Goal: Navigation & Orientation: Find specific page/section

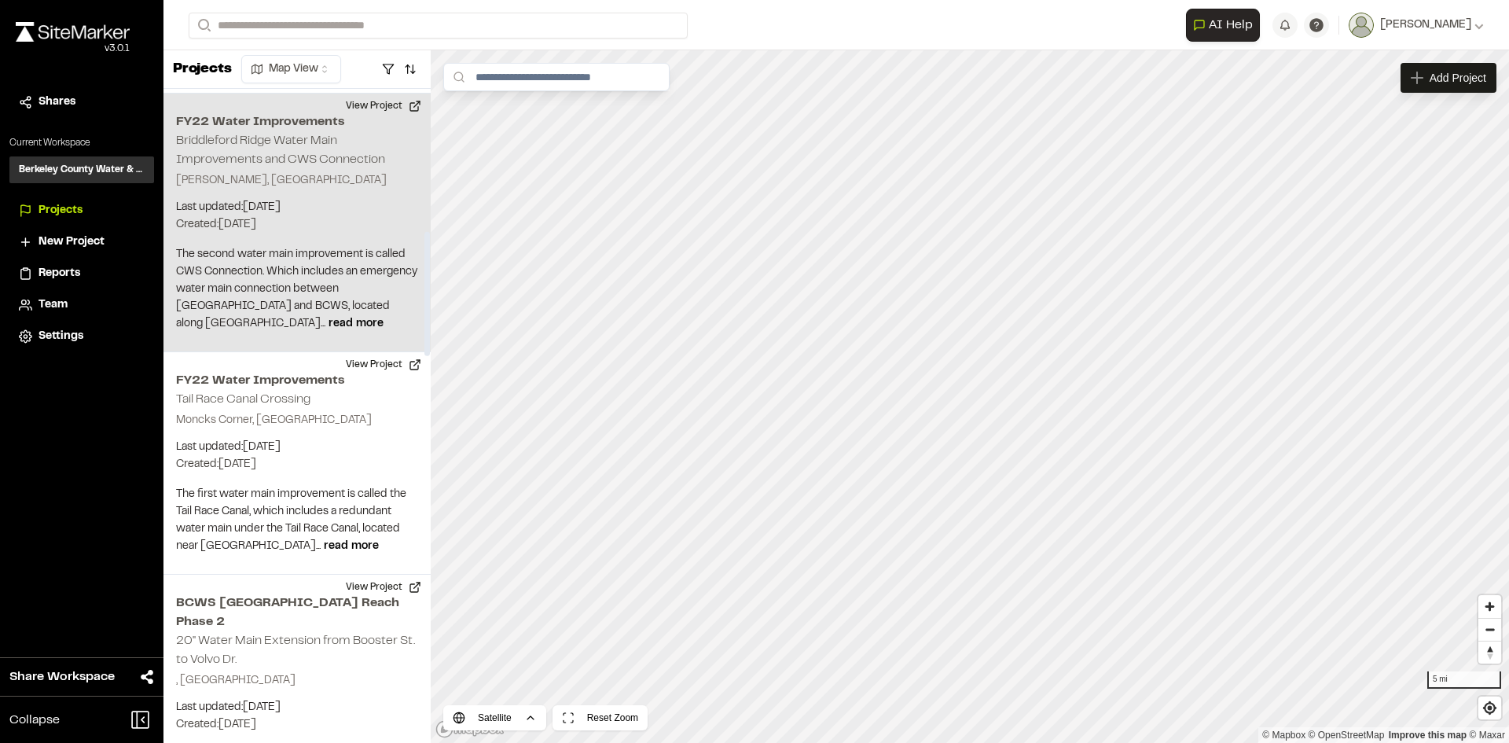
scroll to position [786, 0]
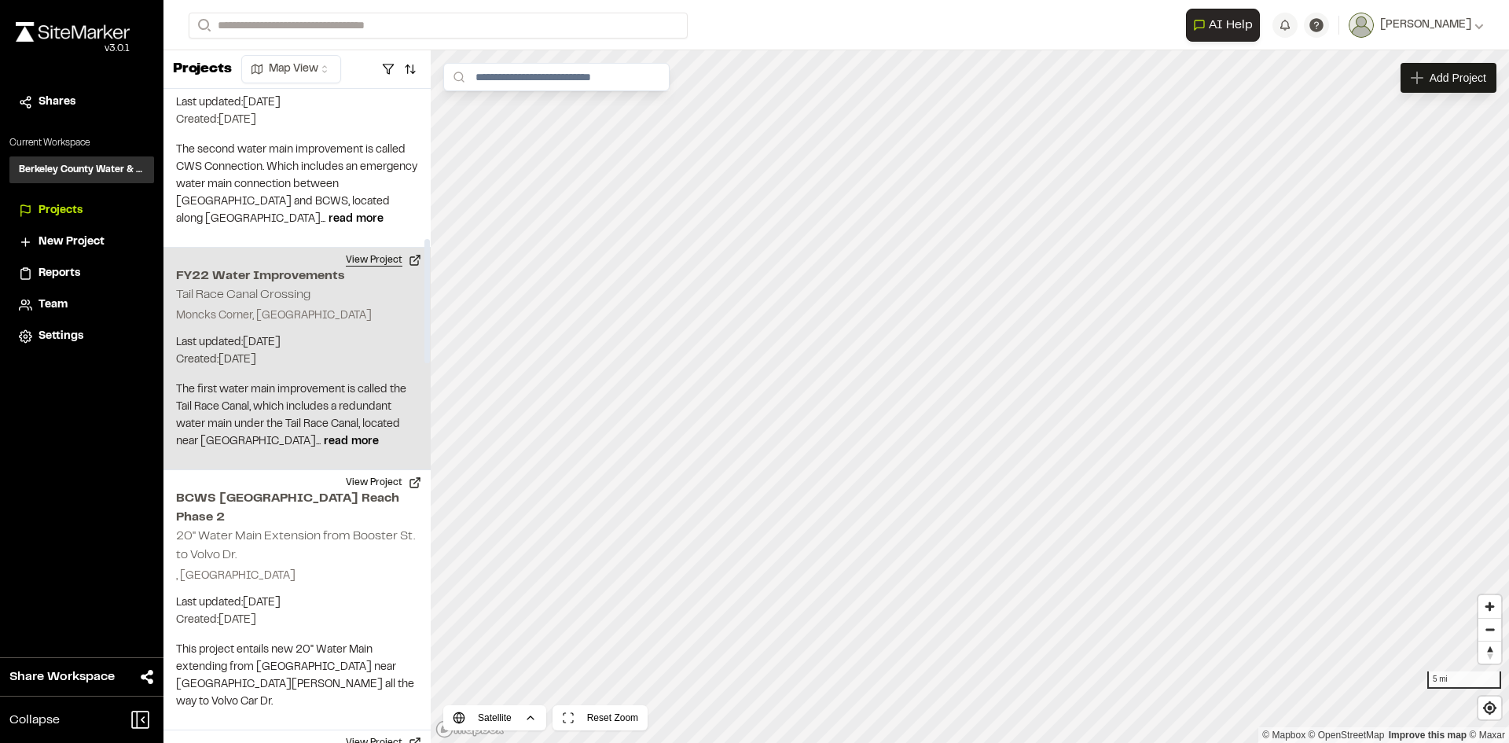
click at [362, 248] on button "View Project" at bounding box center [383, 260] width 94 height 25
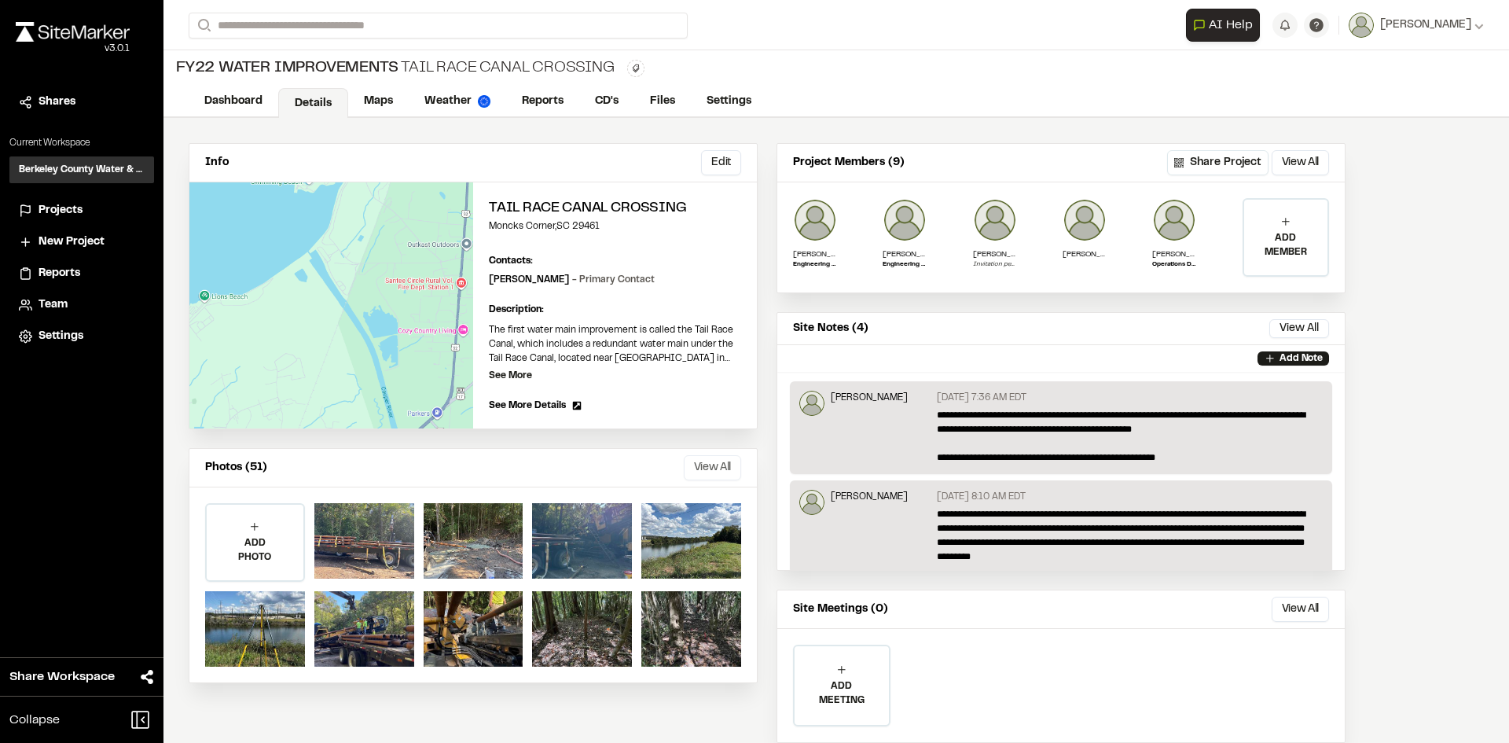
click at [692, 464] on button "View All" at bounding box center [712, 467] width 57 height 25
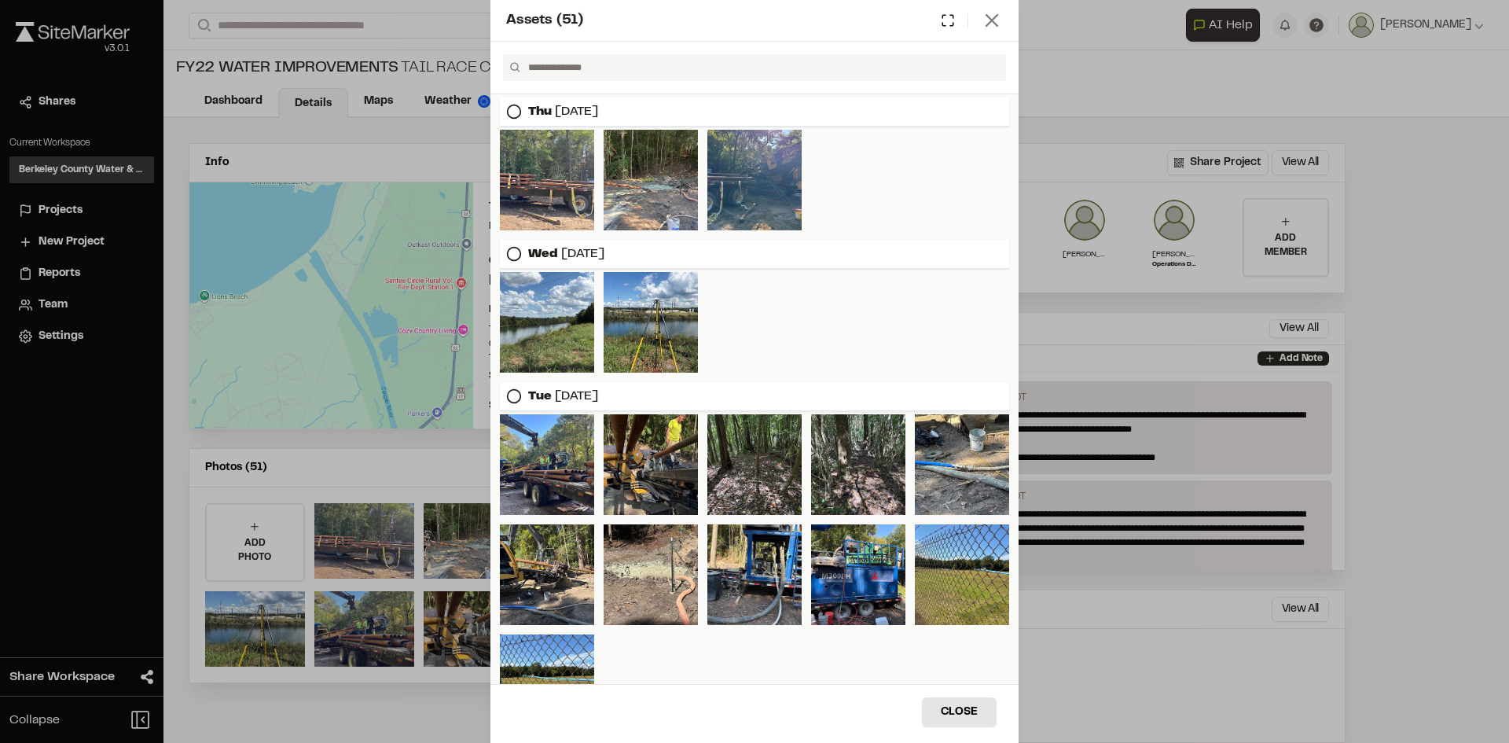
click at [992, 20] on line at bounding box center [991, 20] width 11 height 11
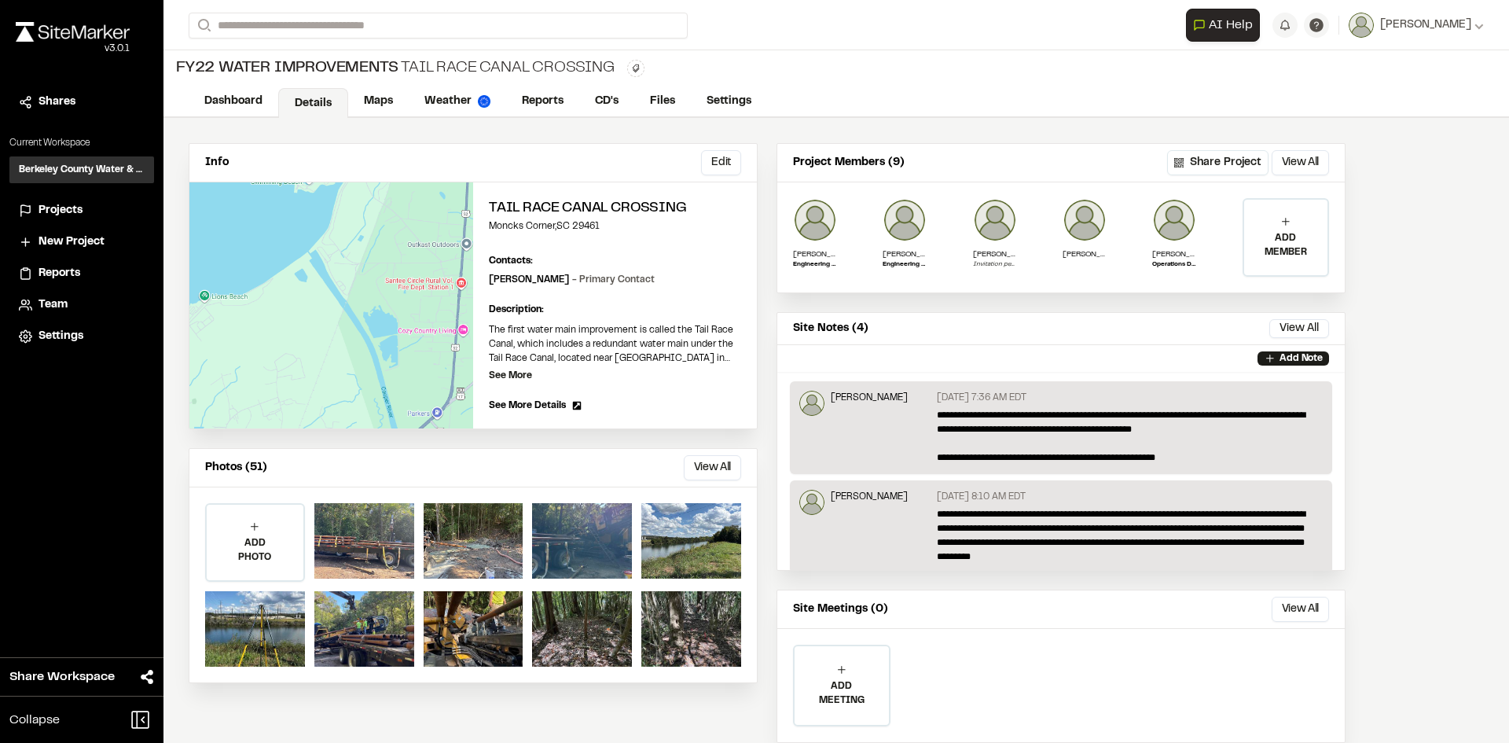
click at [56, 211] on span "Projects" at bounding box center [61, 210] width 44 height 17
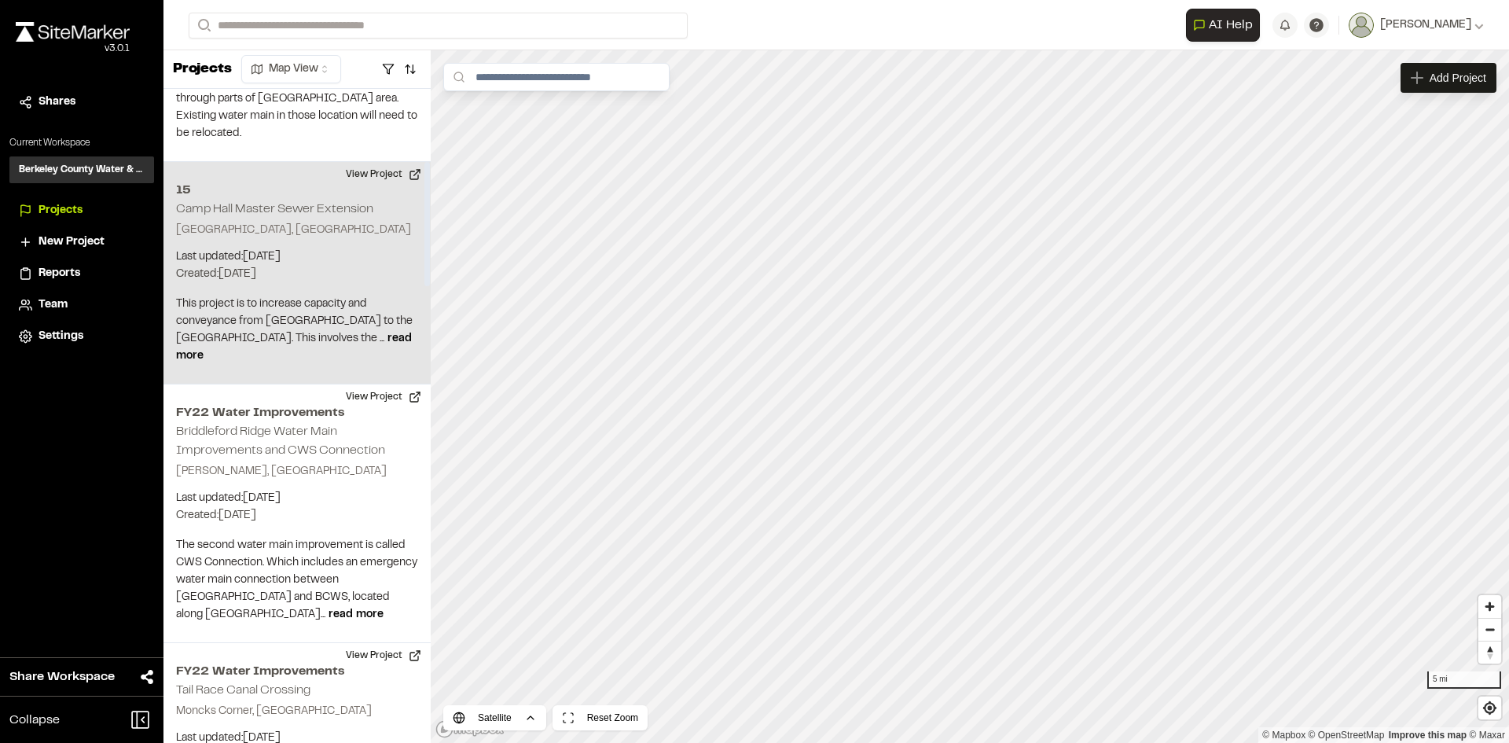
scroll to position [393, 0]
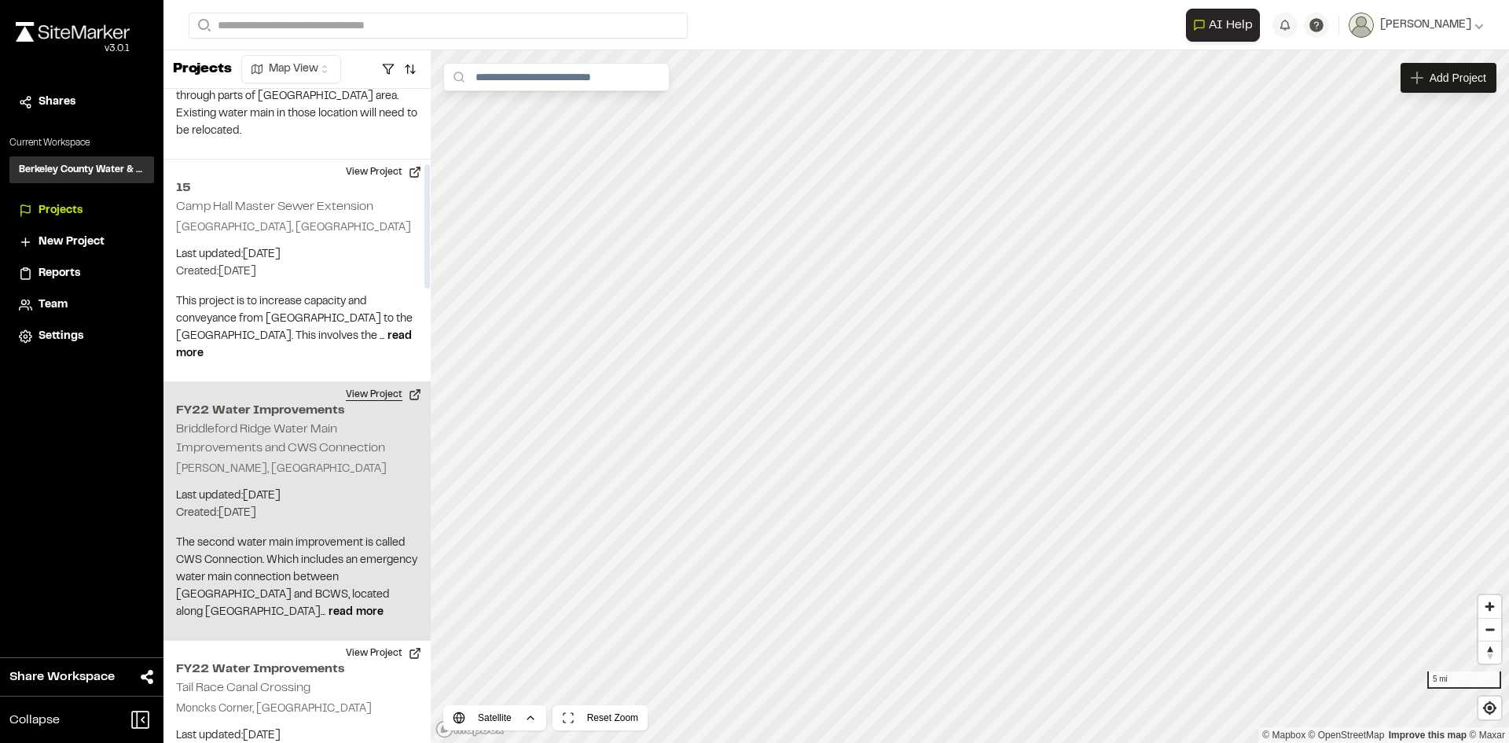
click at [391, 382] on button "View Project" at bounding box center [383, 394] width 94 height 25
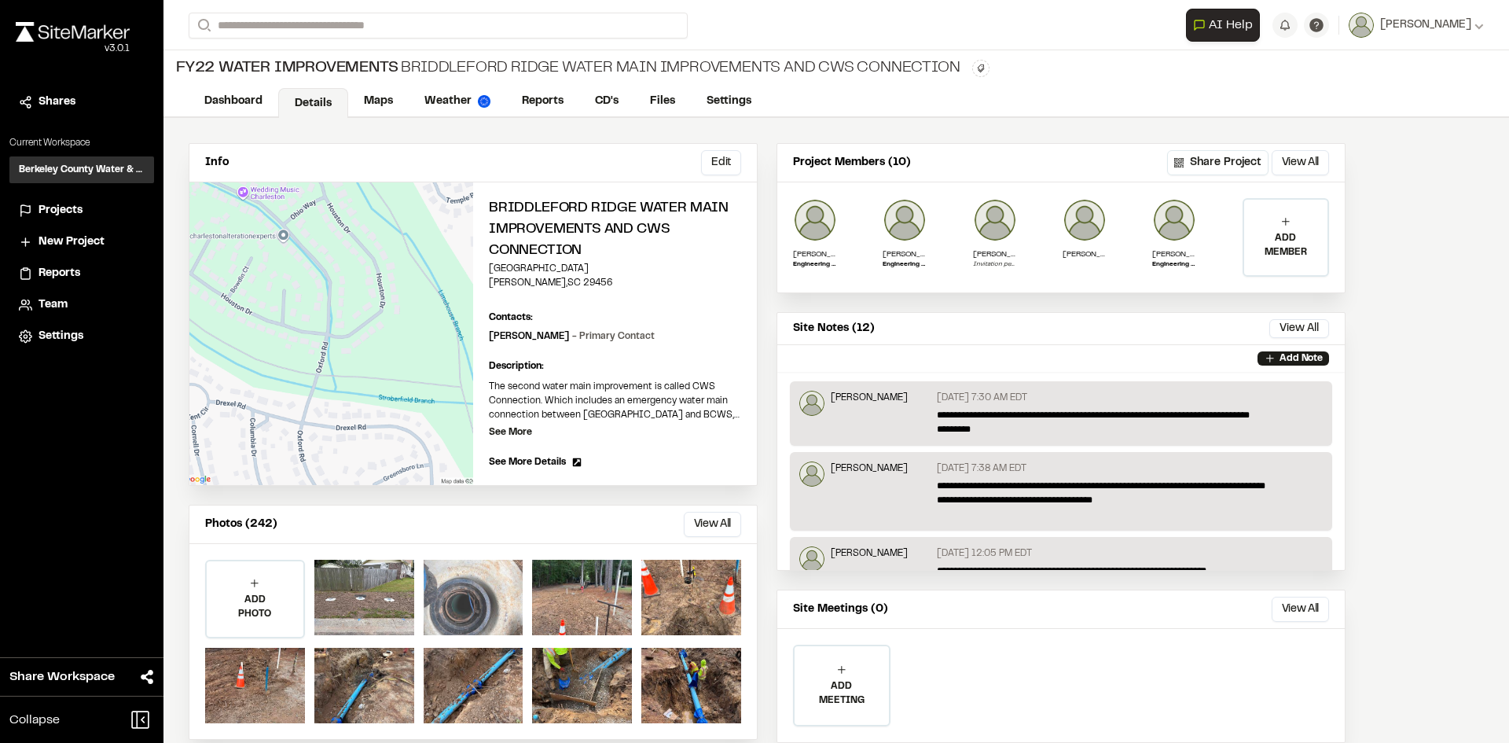
scroll to position [44, 0]
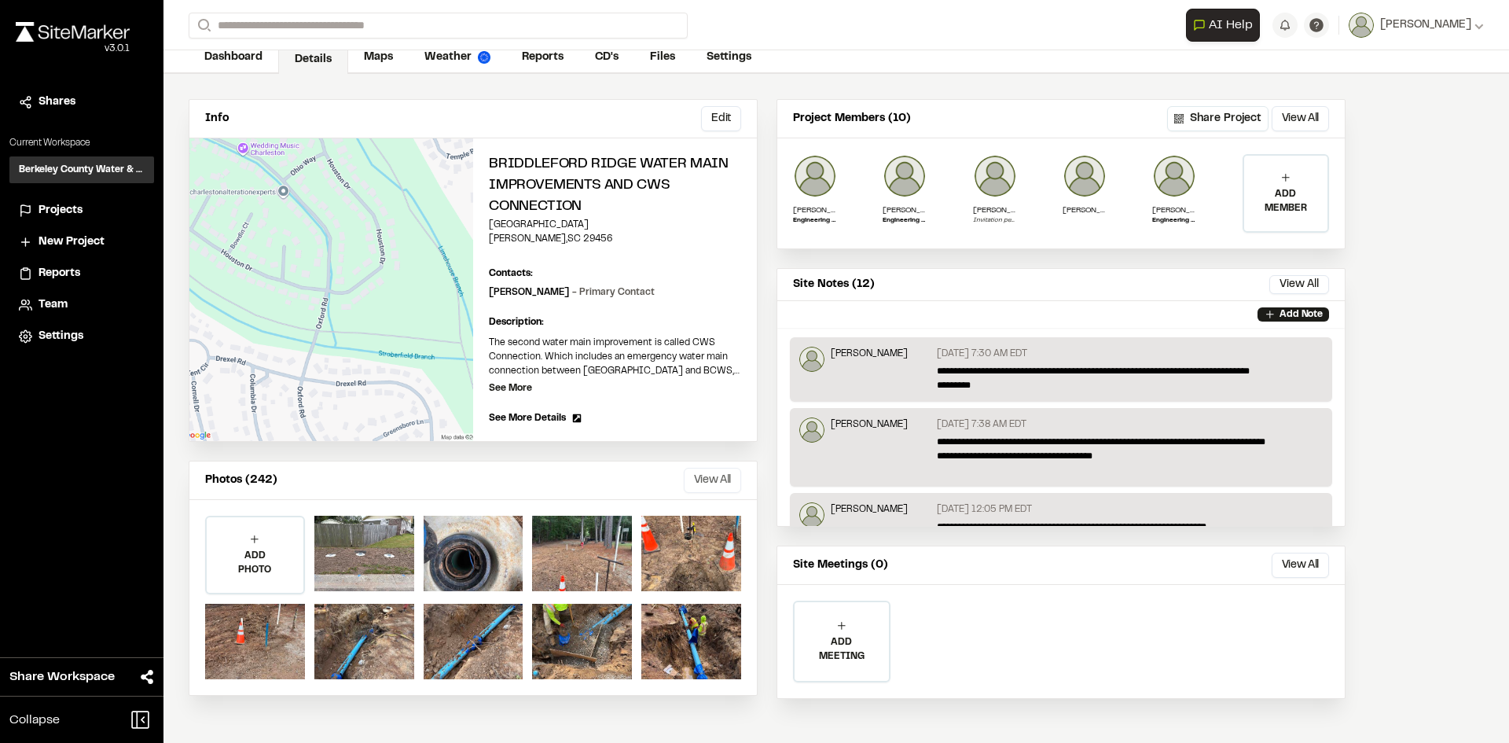
click at [704, 481] on button "View All" at bounding box center [712, 480] width 57 height 25
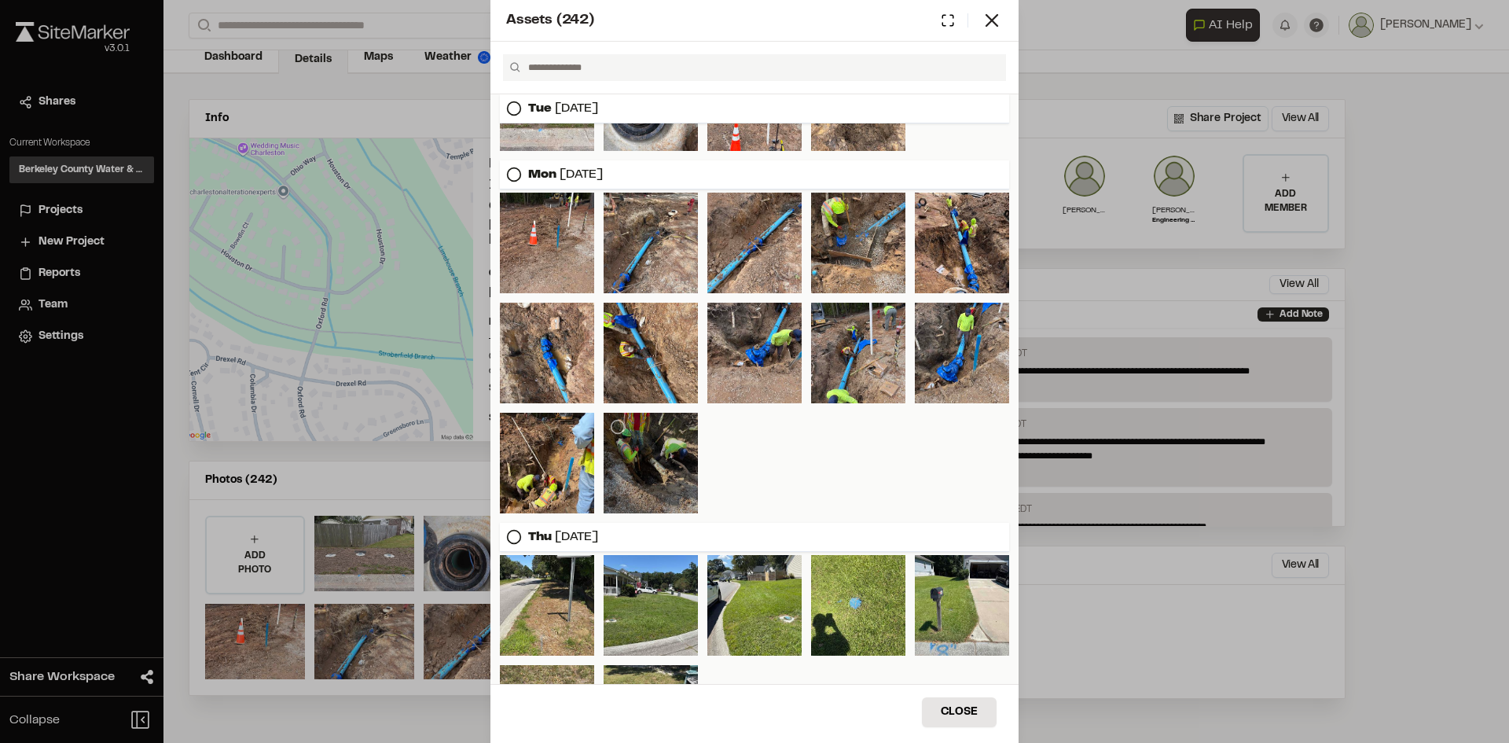
scroll to position [79, 0]
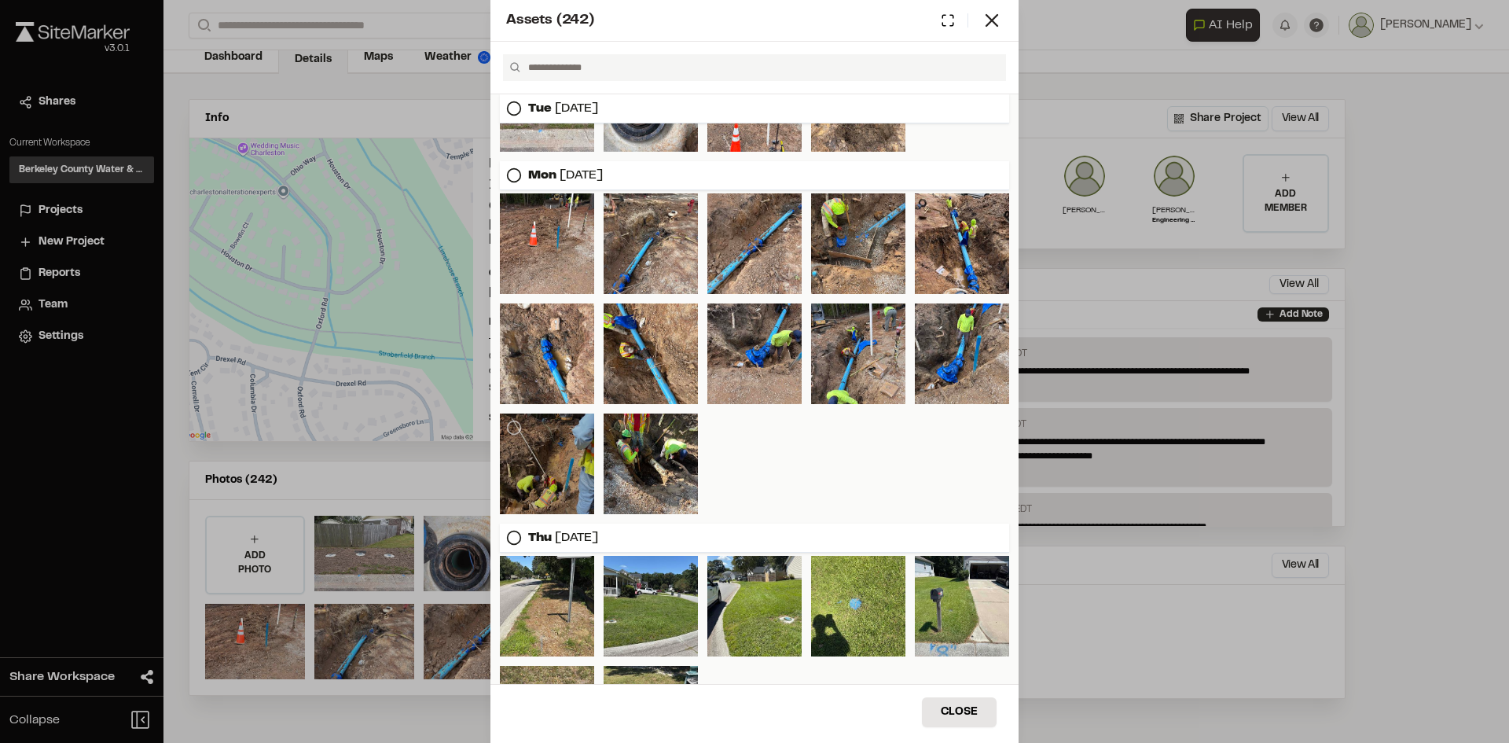
click at [570, 487] on div at bounding box center [547, 463] width 94 height 101
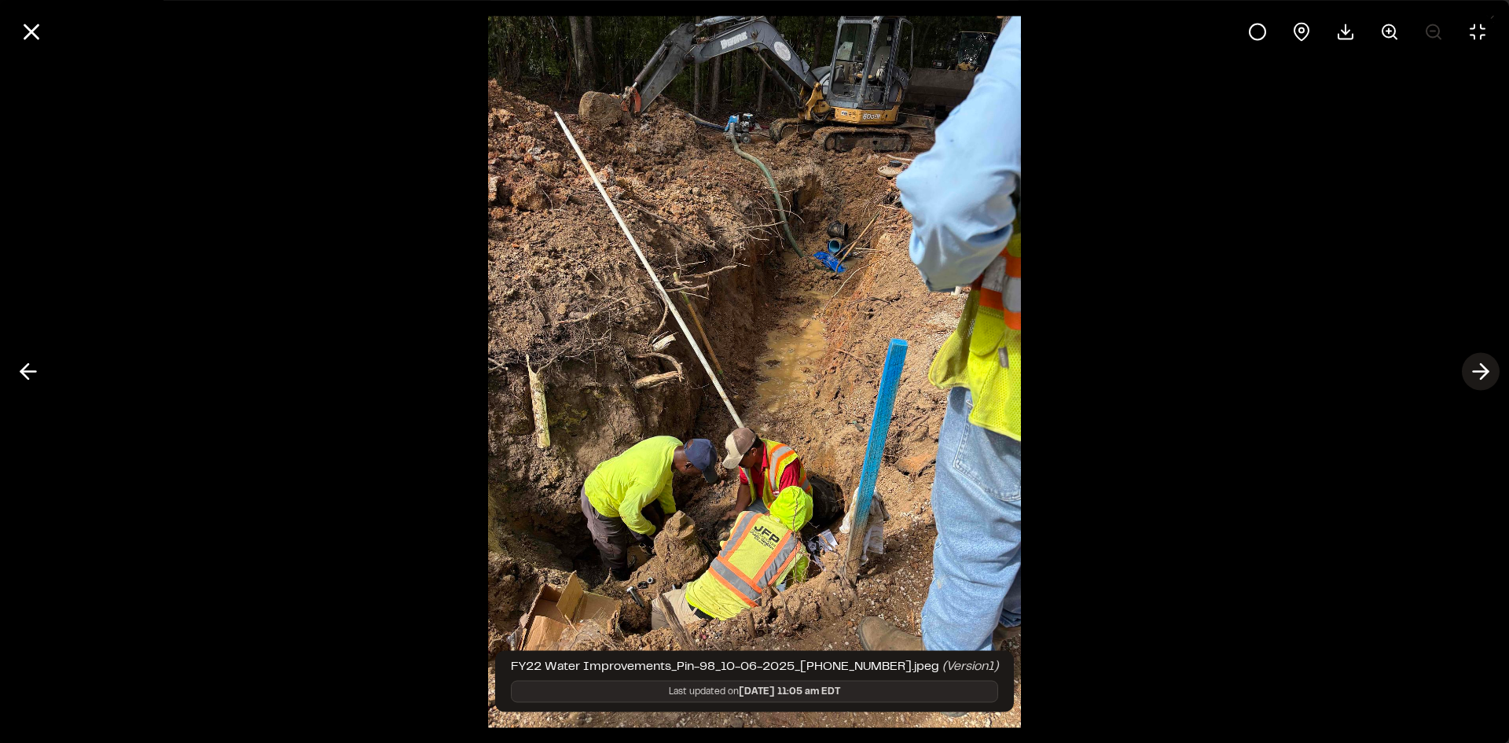
click at [1481, 365] on polyline at bounding box center [1483, 371] width 7 height 15
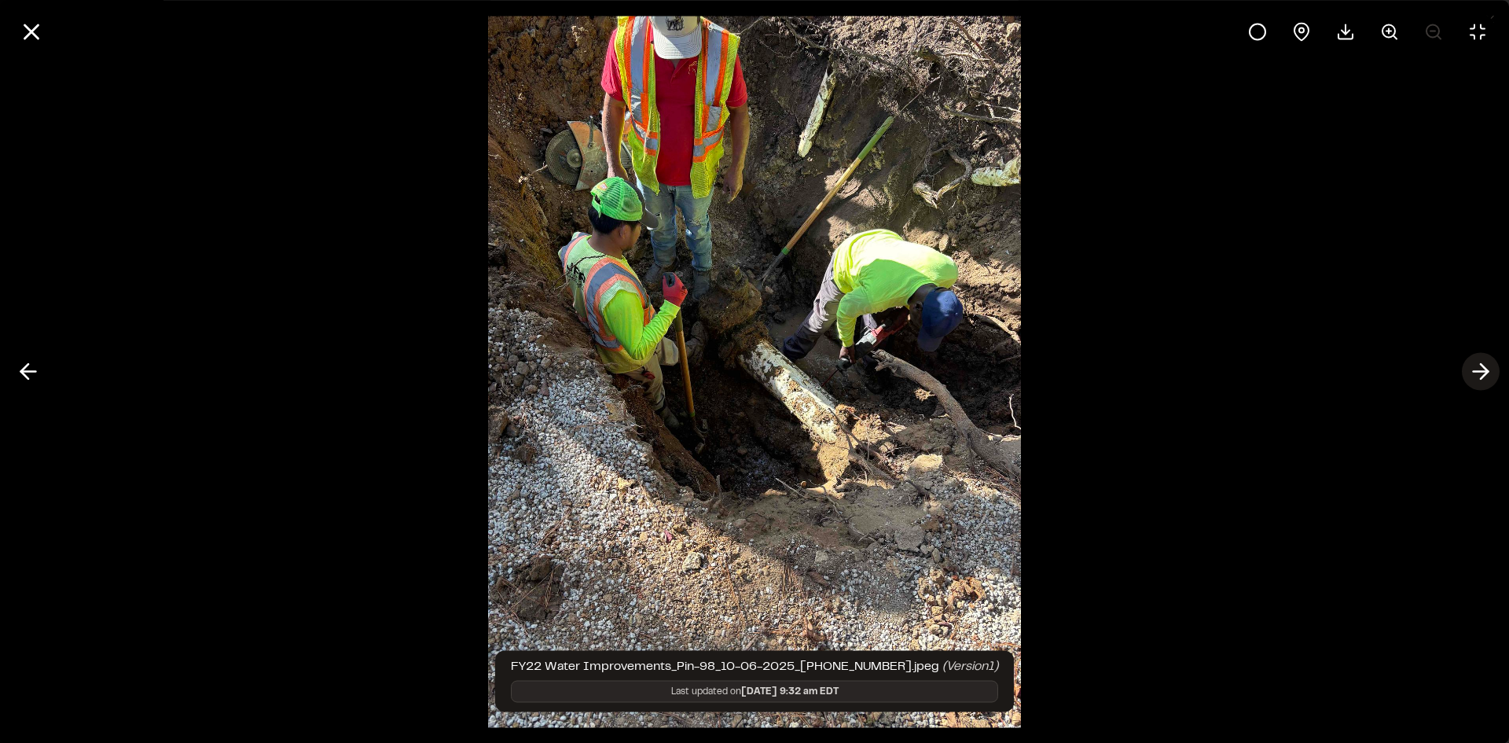
click at [1481, 365] on polyline at bounding box center [1483, 371] width 7 height 15
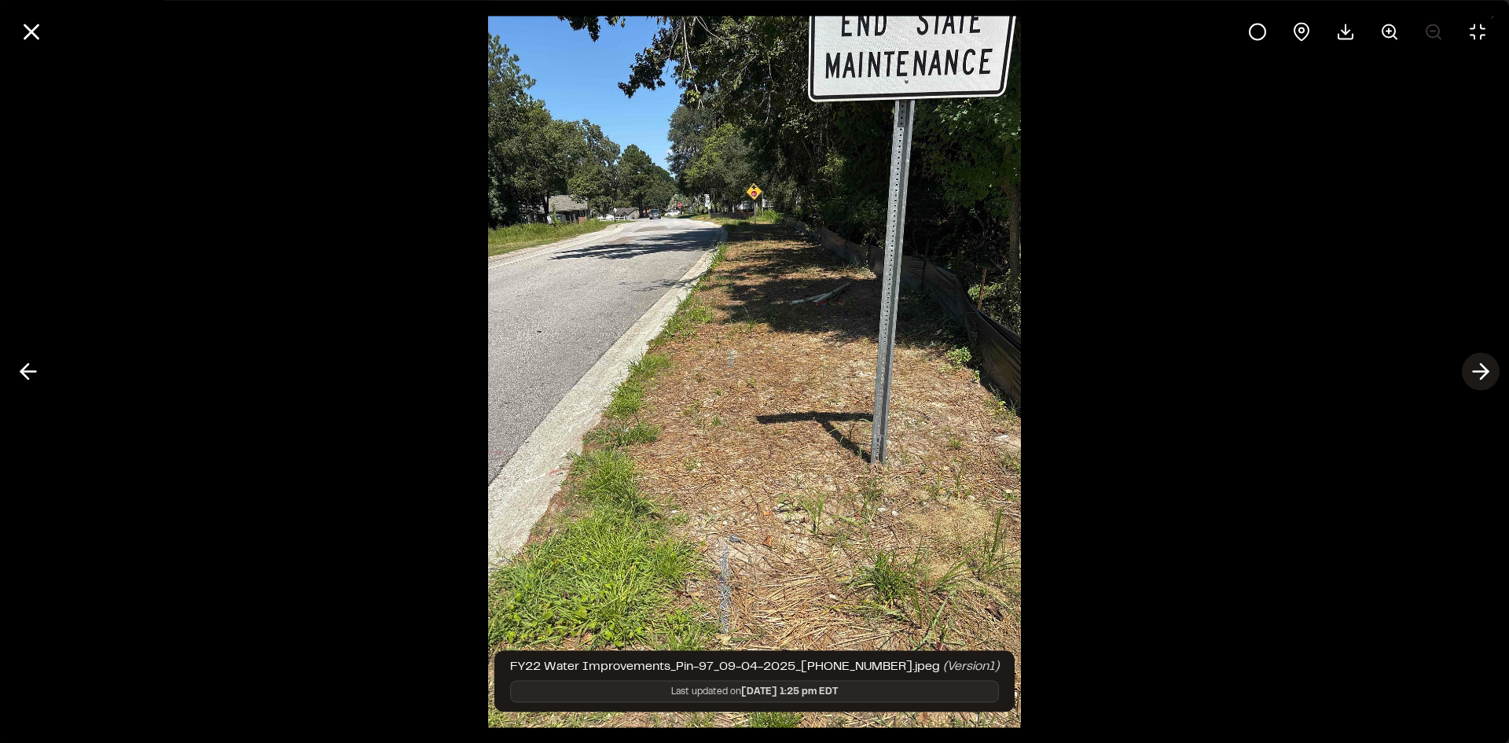
click at [1481, 365] on polyline at bounding box center [1483, 371] width 7 height 15
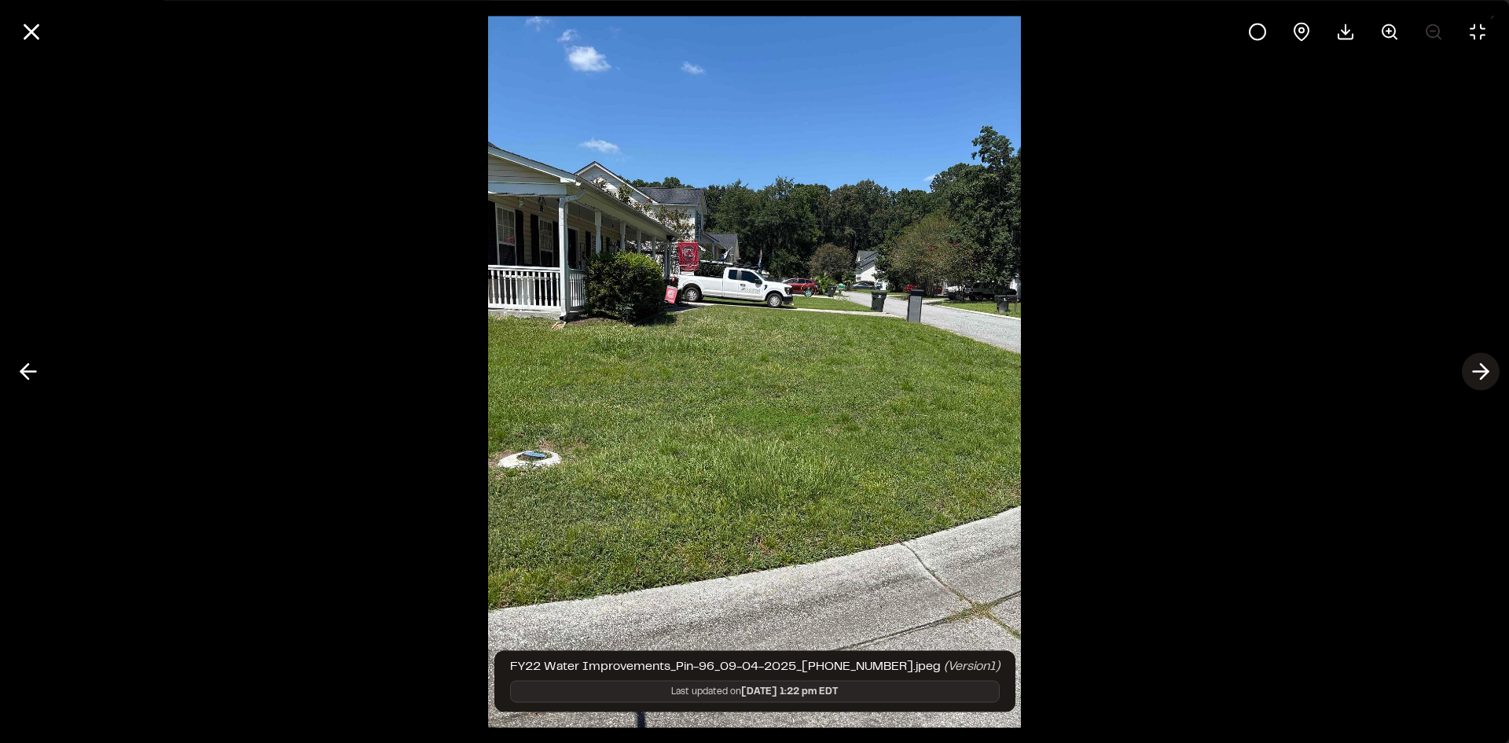
click at [1481, 365] on polyline at bounding box center [1483, 371] width 7 height 15
